Goal: Transaction & Acquisition: Purchase product/service

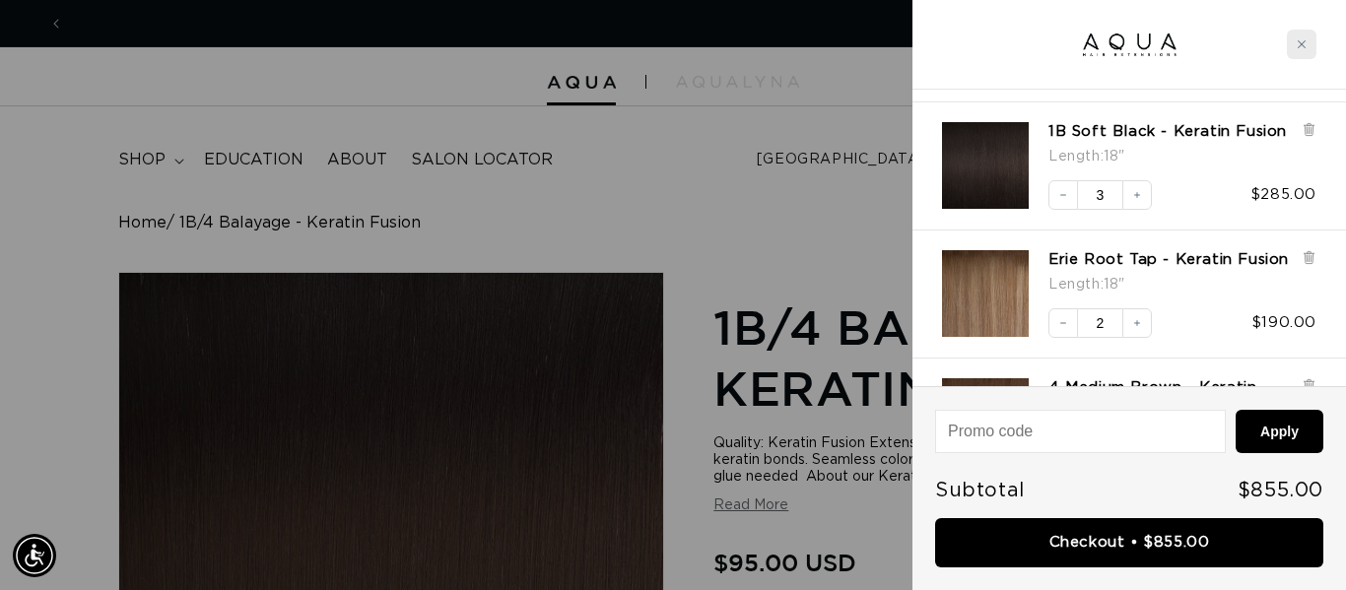
scroll to position [0, 1206]
click at [1297, 46] on icon "Close cart" at bounding box center [1301, 44] width 8 height 8
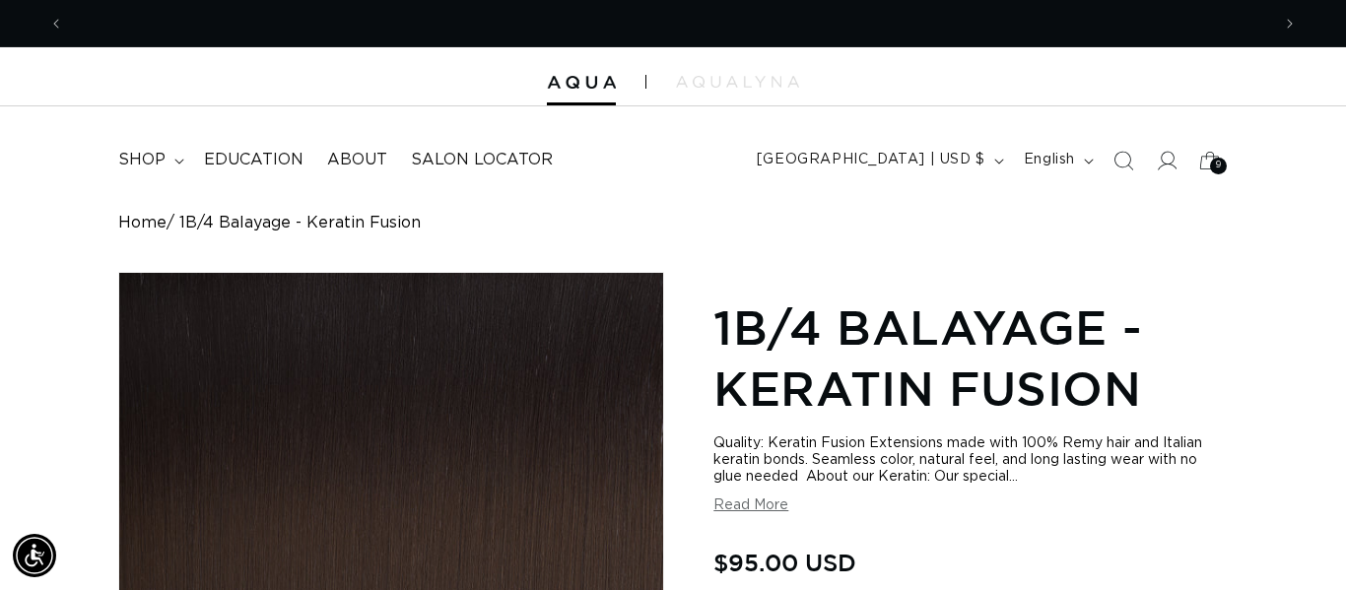
scroll to position [0, 0]
click at [1127, 161] on icon "Search" at bounding box center [1122, 160] width 21 height 21
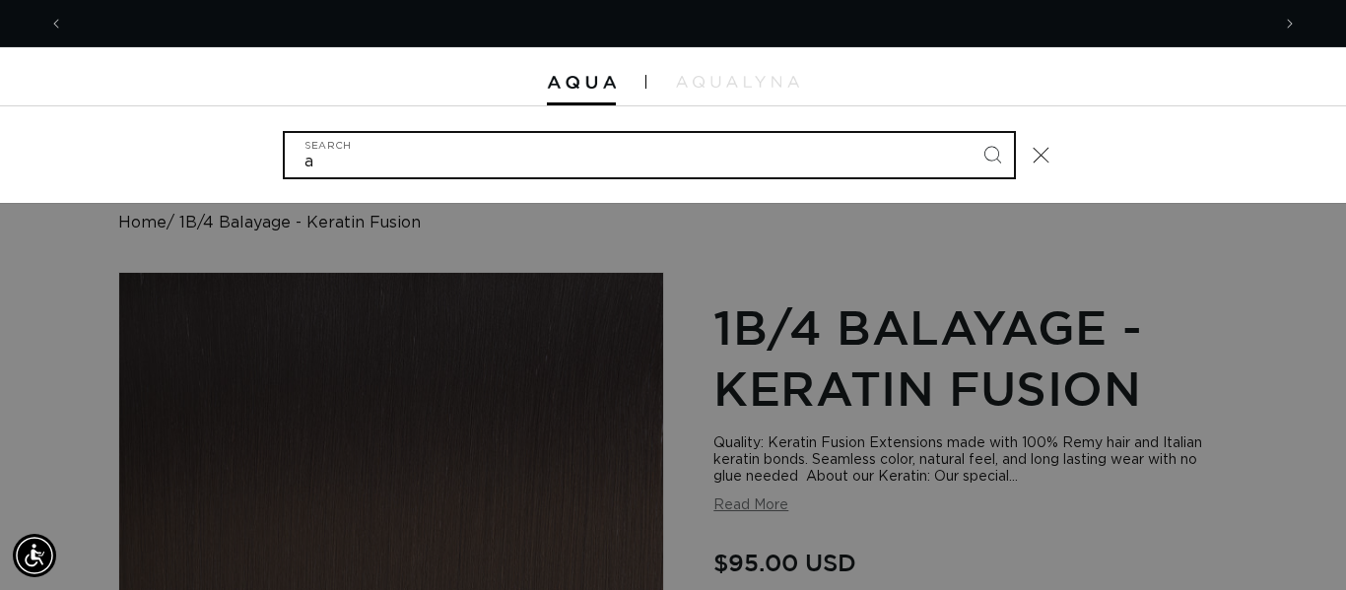
scroll to position [0, 1206]
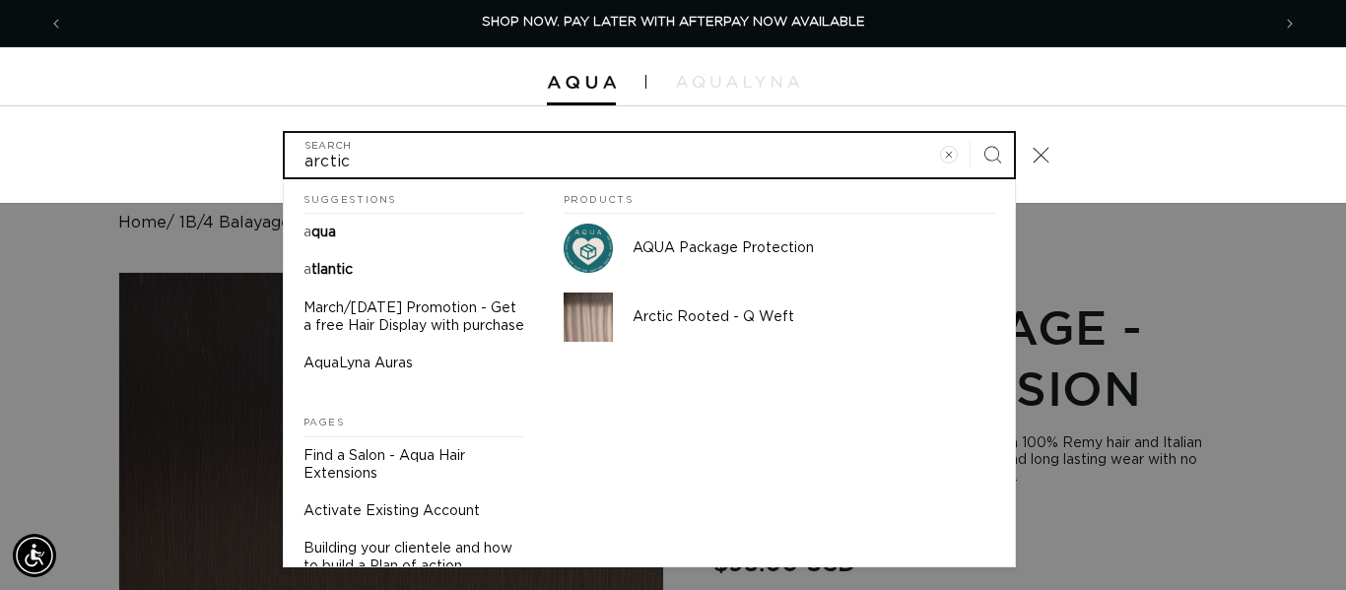
type input "arctic"
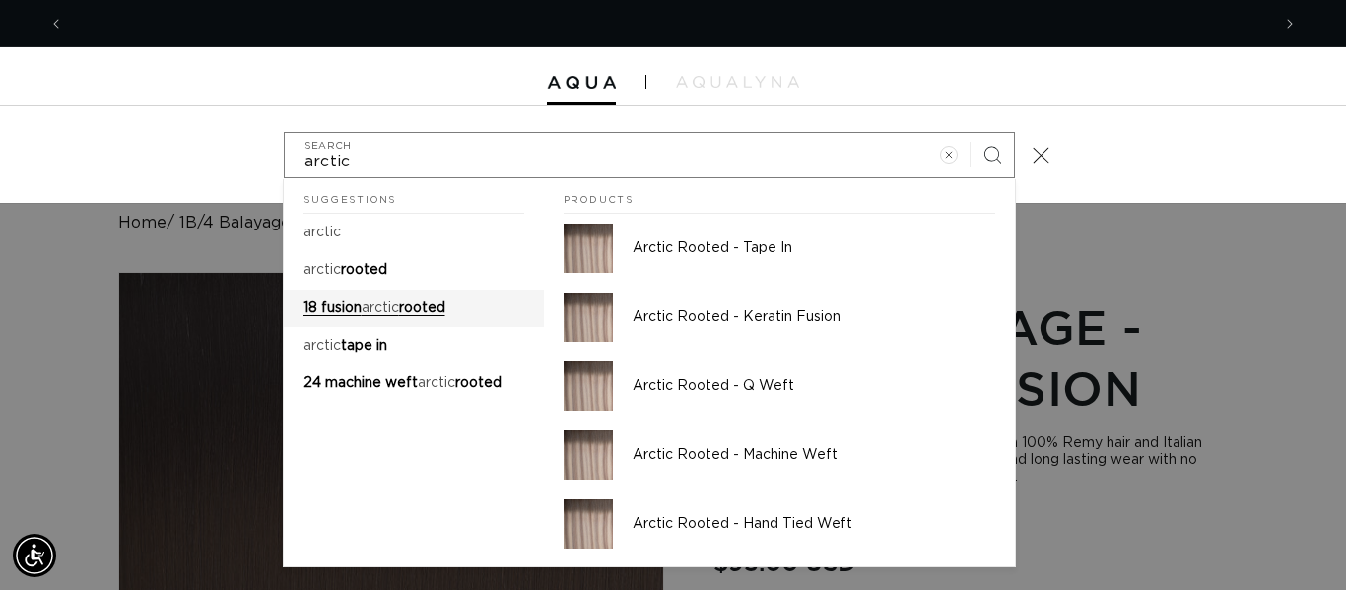
scroll to position [0, 2412]
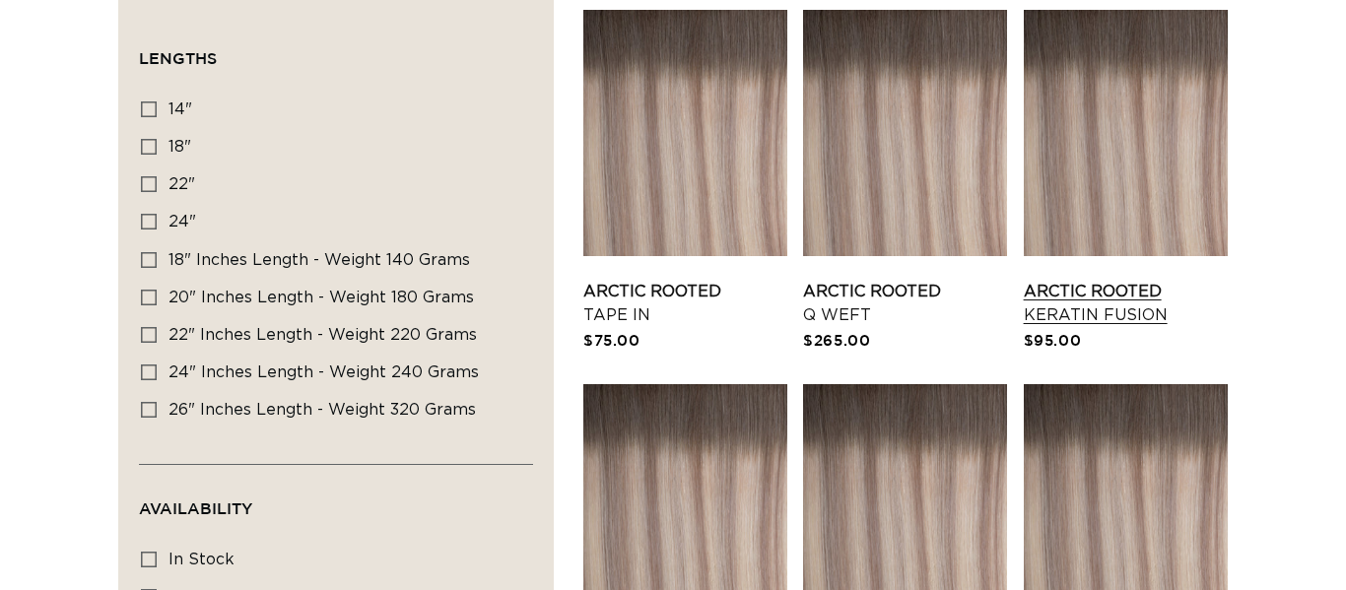
scroll to position [0, 1206]
click at [1104, 280] on link "Arctic Rooted Keratin Fusion" at bounding box center [1126, 303] width 204 height 47
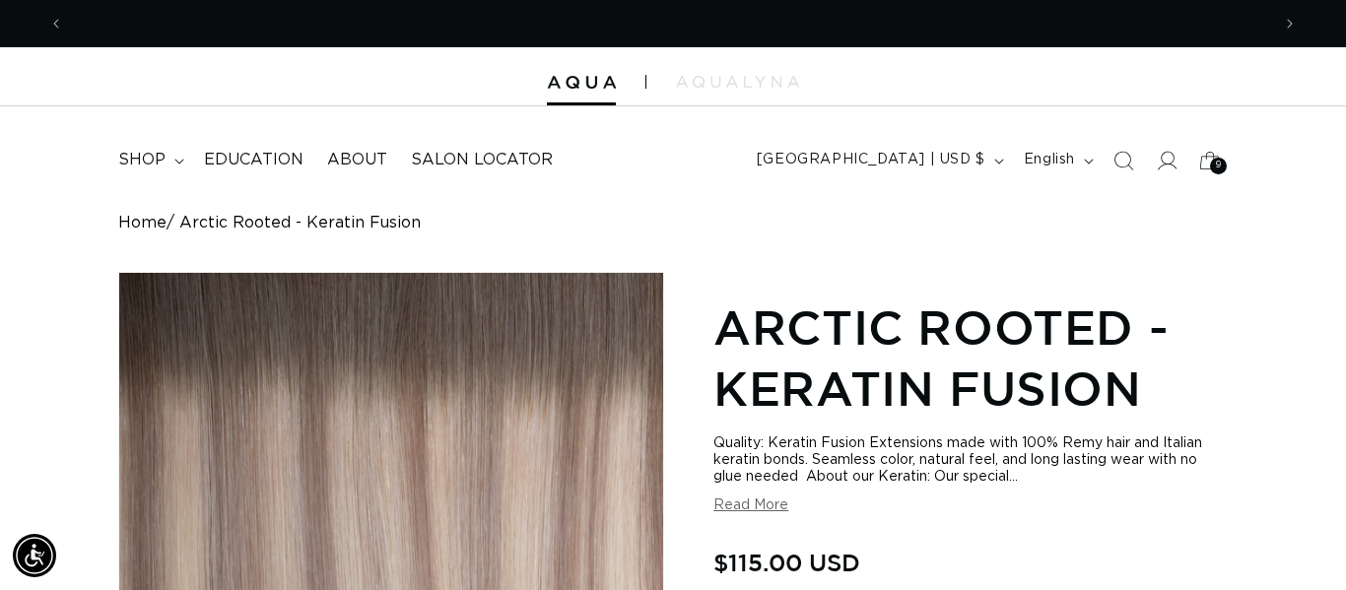
scroll to position [0, 2412]
click at [1104, 140] on span "Search" at bounding box center [1122, 160] width 43 height 43
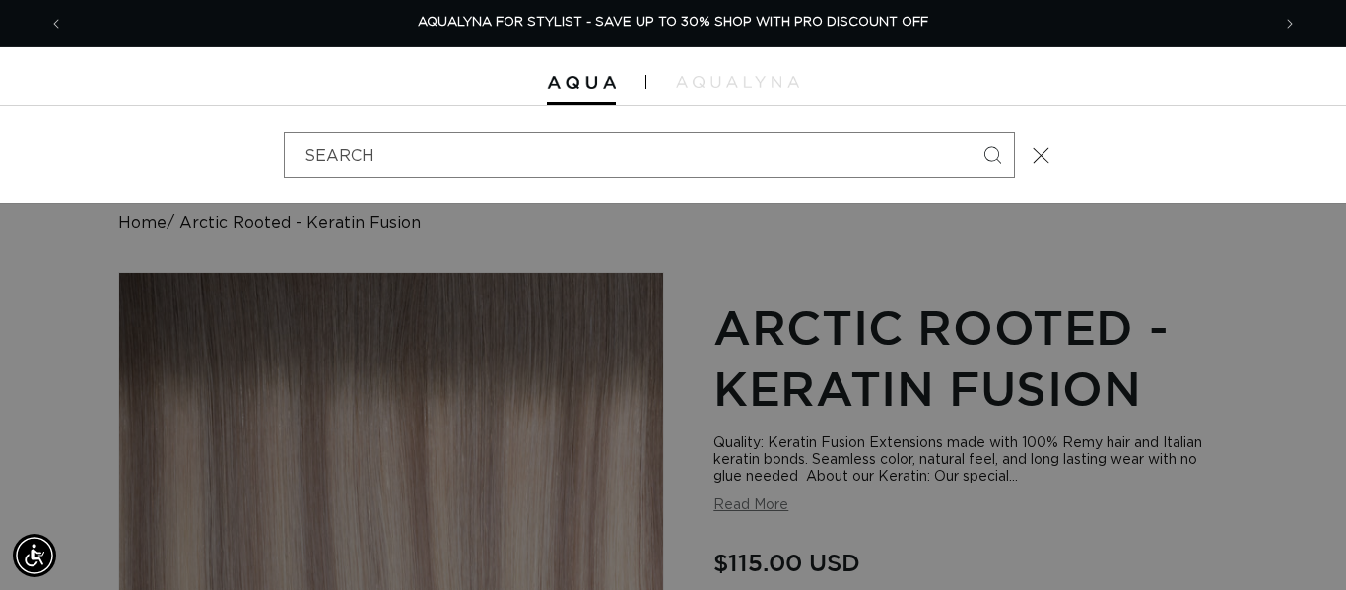
click at [1104, 140] on div "Search" at bounding box center [673, 154] width 1346 height 97
click at [0, 155] on div "Search" at bounding box center [0, 155] width 0 height 0
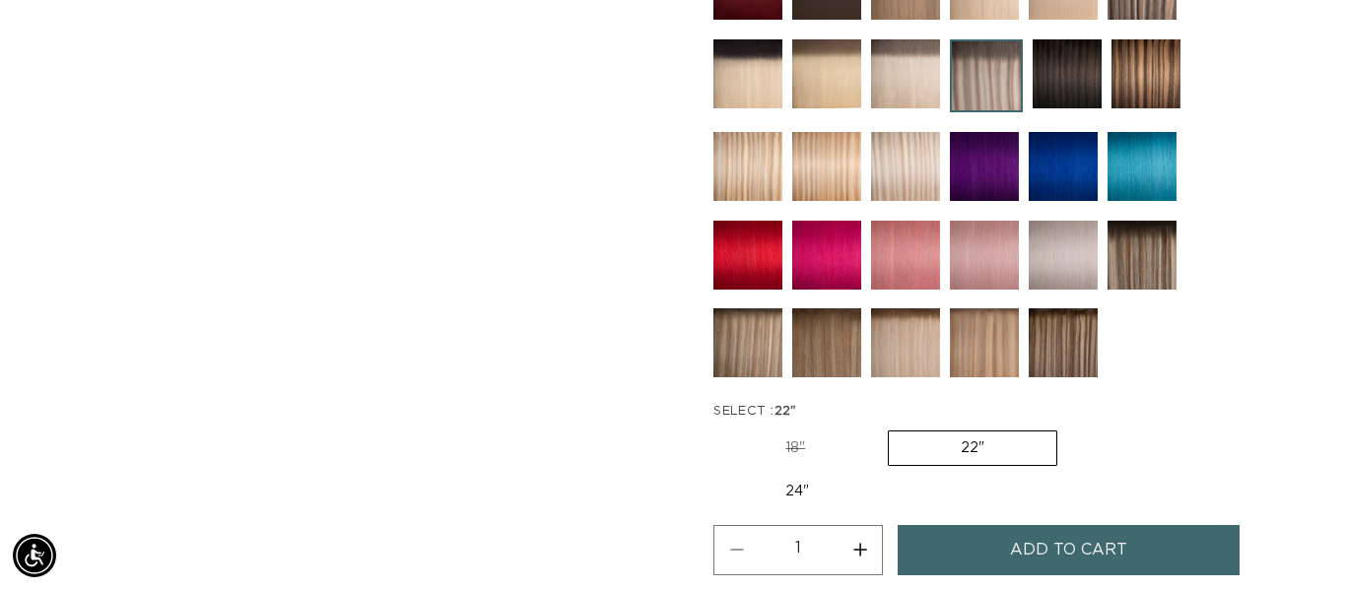
scroll to position [0, 2412]
click at [798, 443] on label "18" Variant sold out or unavailable" at bounding box center [795, 448] width 164 height 33
click at [719, 428] on input "18" Variant sold out or unavailable" at bounding box center [718, 427] width 1 height 1
radio input "true"
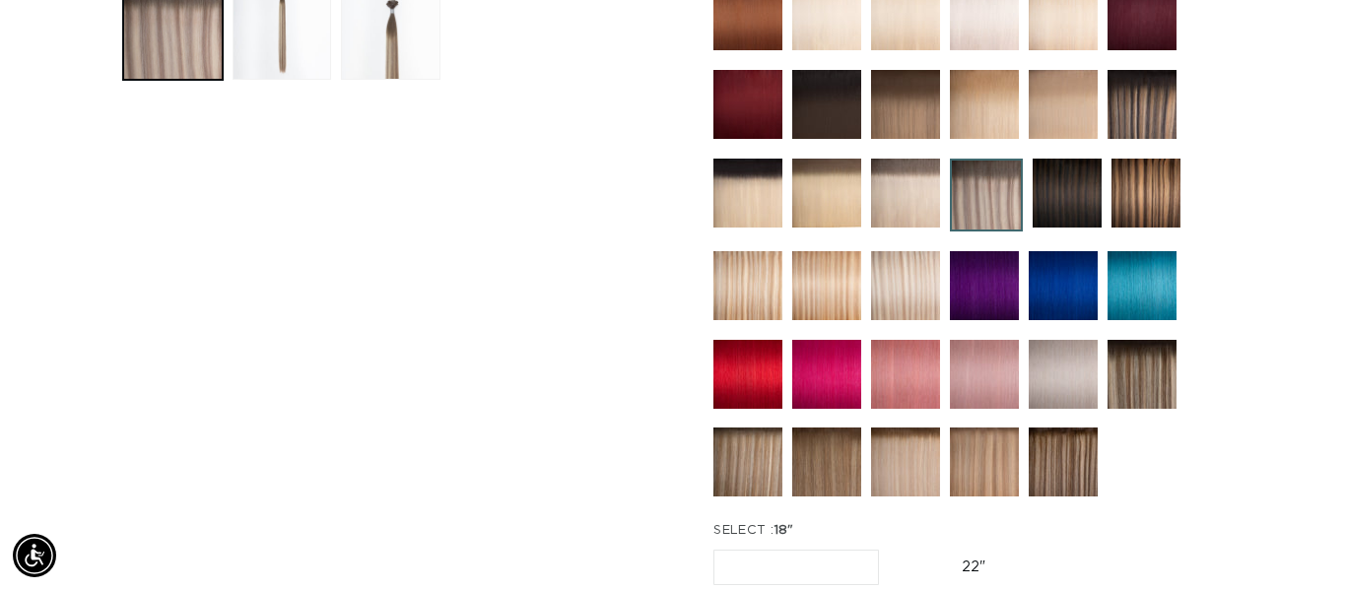
click at [974, 561] on label "22" Variant sold out or unavailable" at bounding box center [973, 567] width 167 height 33
click at [890, 547] on input "22" Variant sold out or unavailable" at bounding box center [889, 546] width 1 height 1
radio input "true"
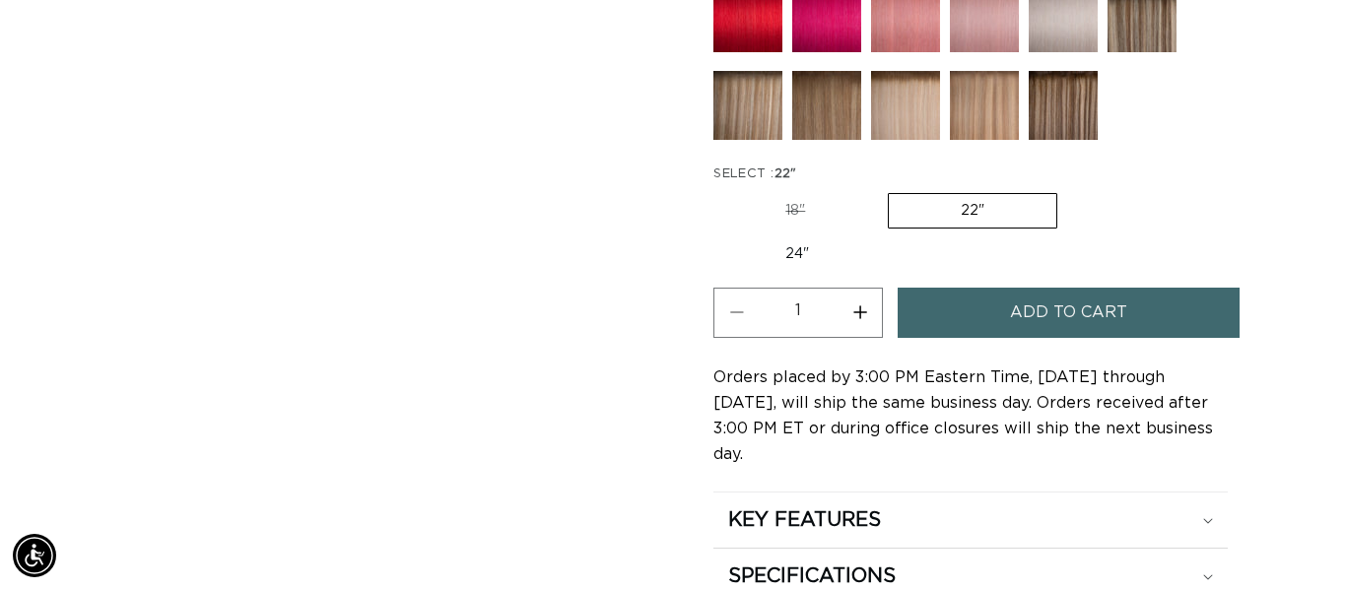
scroll to position [1180, 0]
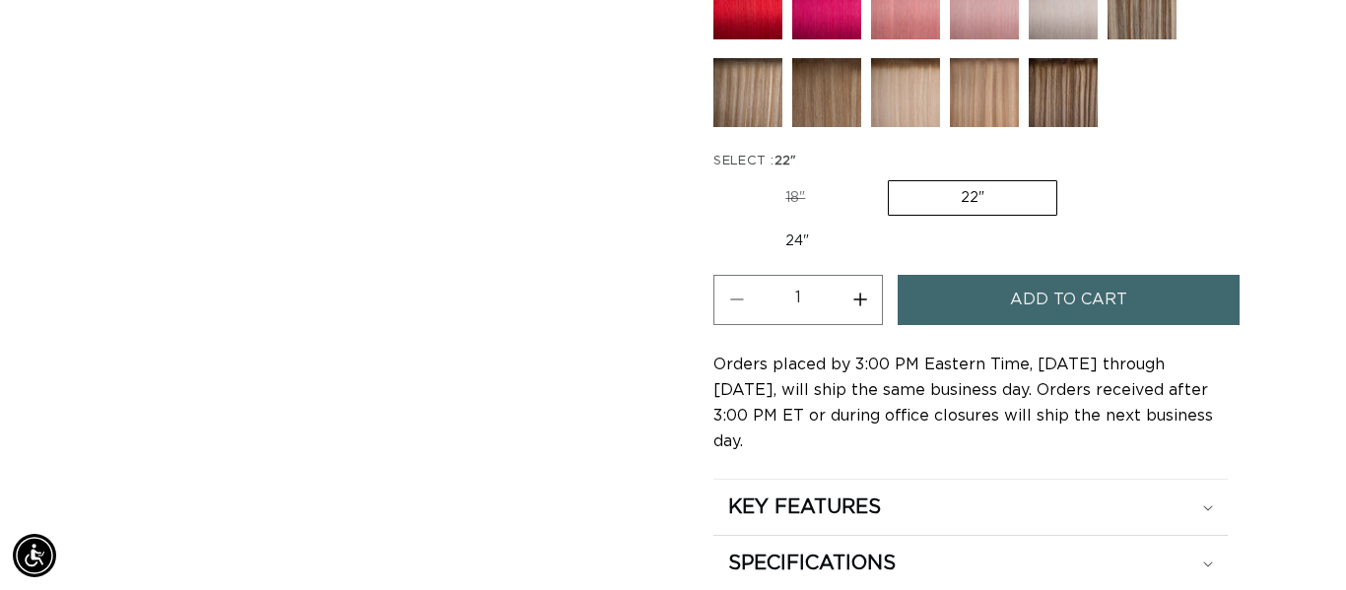
click at [993, 285] on button "Add to cart" at bounding box center [1067, 300] width 341 height 50
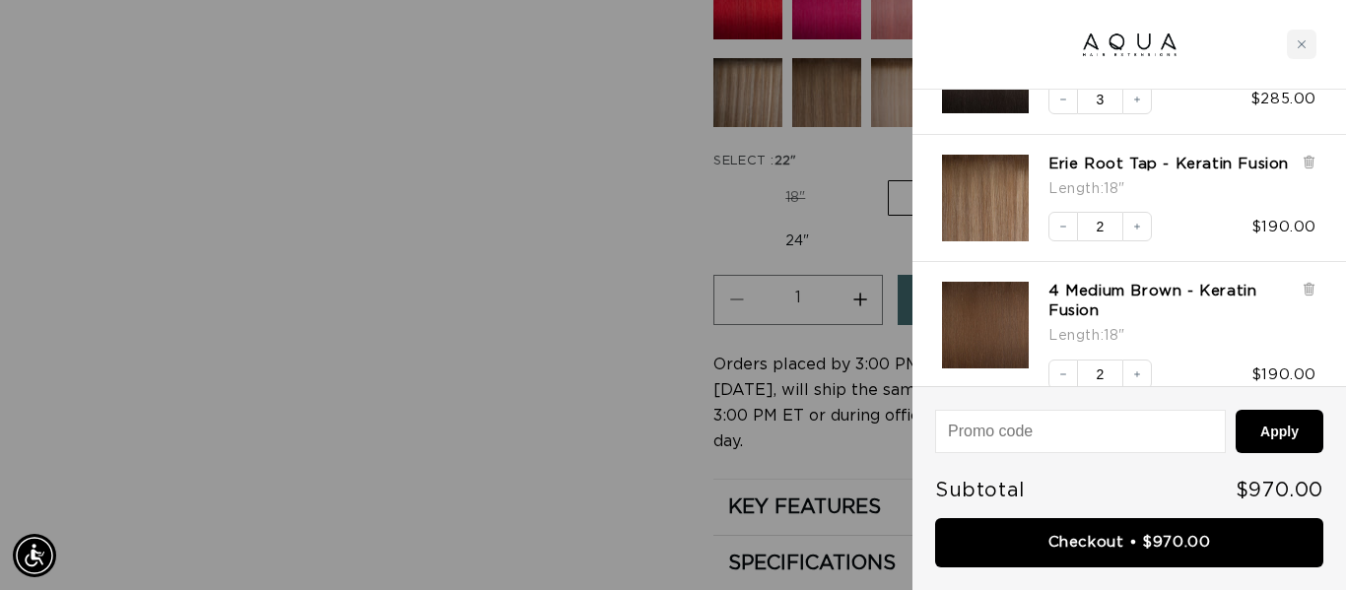
scroll to position [648, 0]
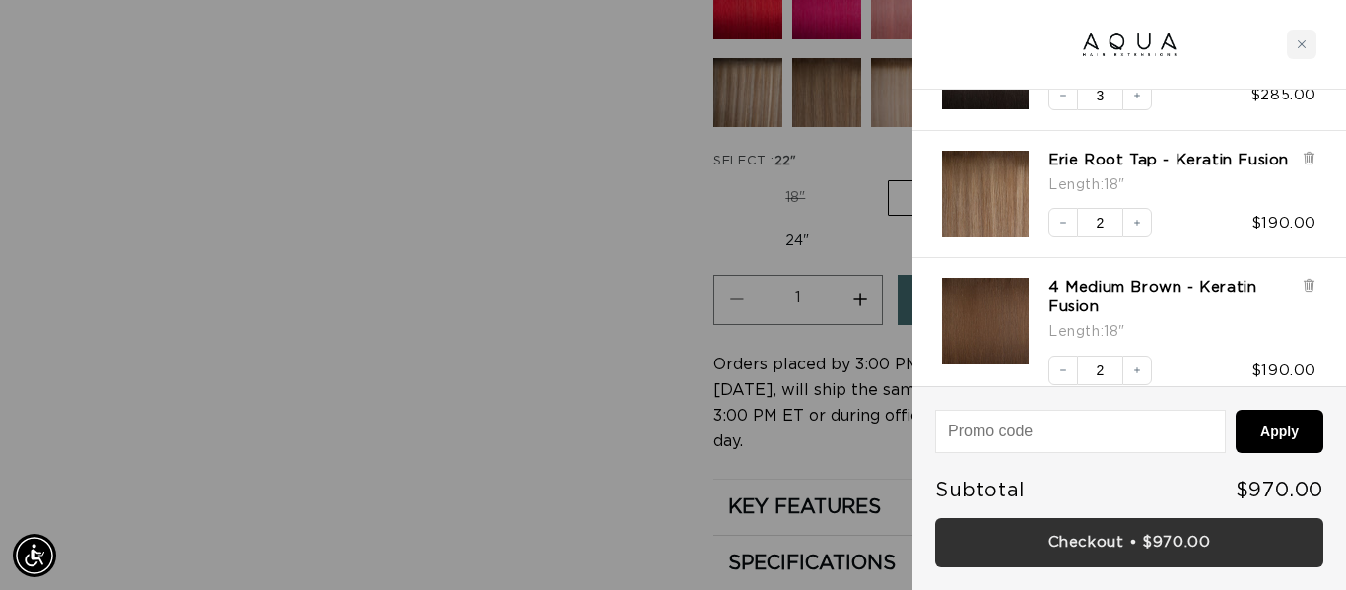
click at [1117, 544] on link "Checkout • $970.00" at bounding box center [1129, 543] width 388 height 50
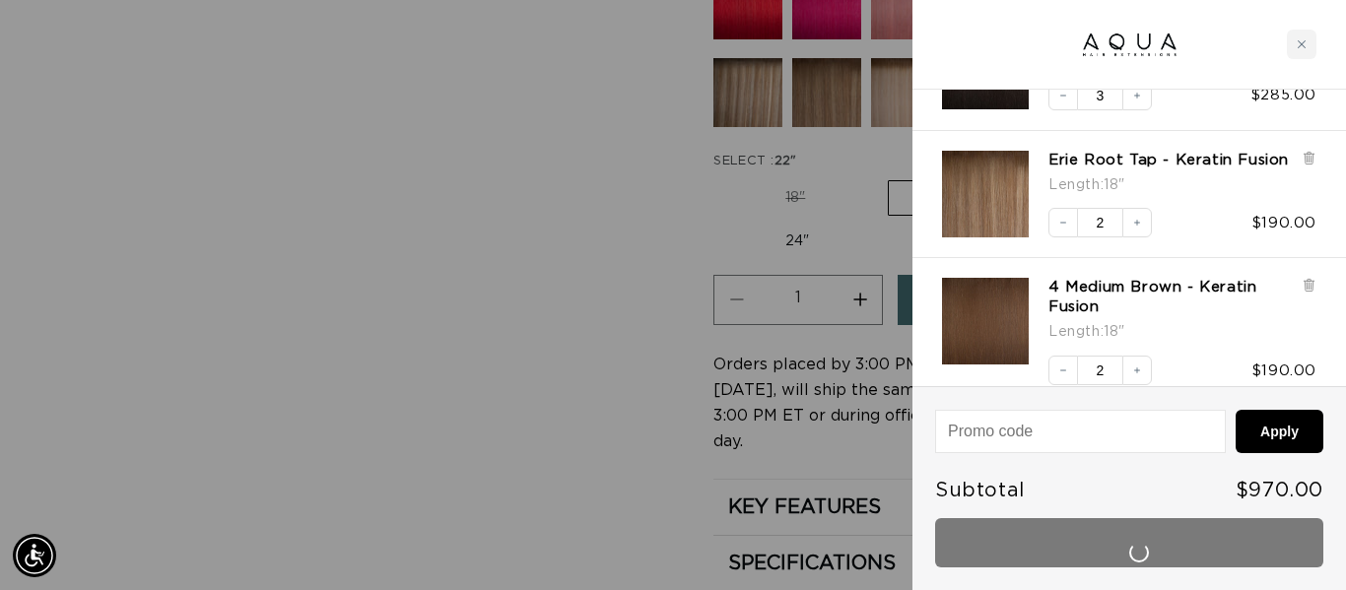
scroll to position [0, 2412]
